Goal: Use online tool/utility: Utilize a website feature to perform a specific function

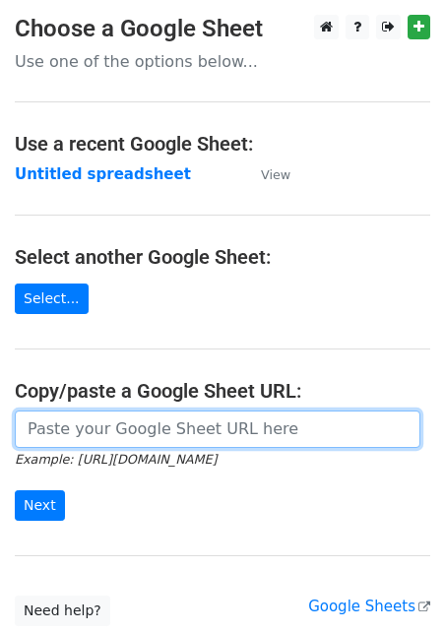
click at [122, 421] on input "url" at bounding box center [217, 428] width 405 height 37
paste input "[URL][DOMAIN_NAME]"
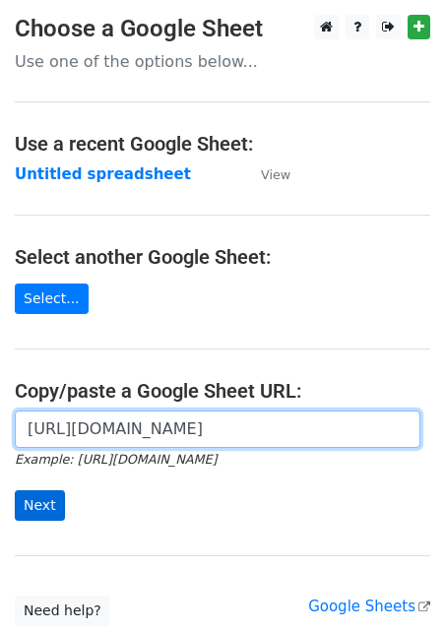
type input "[URL][DOMAIN_NAME]"
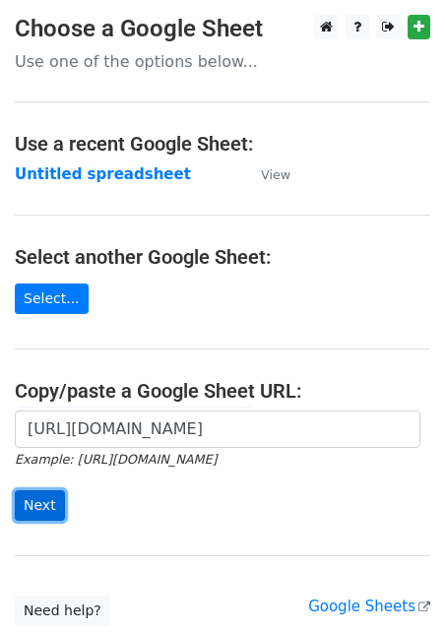
click at [32, 507] on input "Next" at bounding box center [40, 505] width 50 height 31
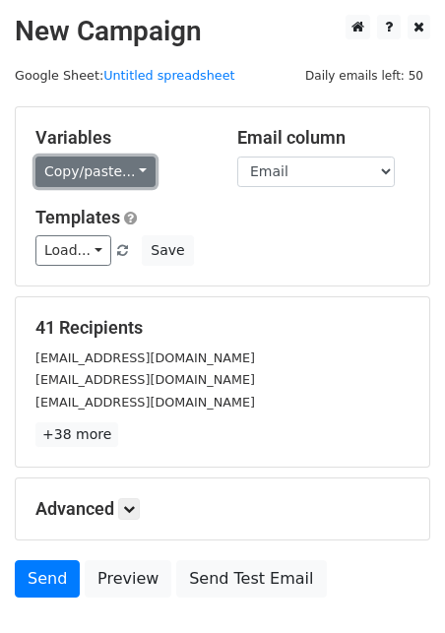
click at [88, 172] on link "Copy/paste..." at bounding box center [95, 171] width 120 height 31
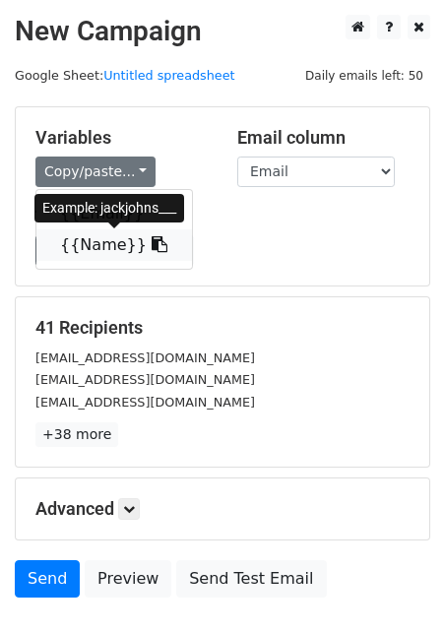
click at [87, 240] on link "{{Name}}" at bounding box center [113, 244] width 155 height 31
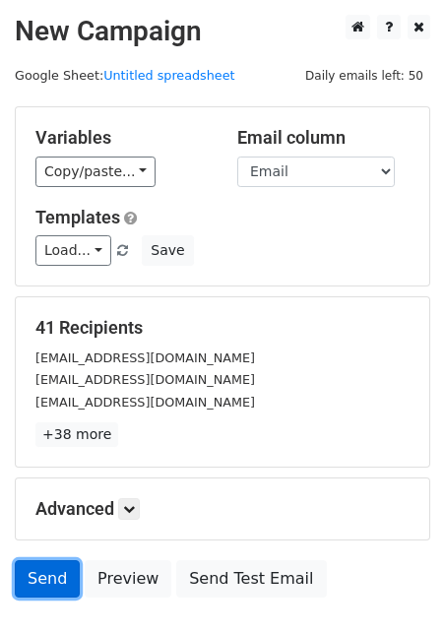
click at [51, 579] on link "Send" at bounding box center [47, 578] width 65 height 37
